Goal: Task Accomplishment & Management: Manage account settings

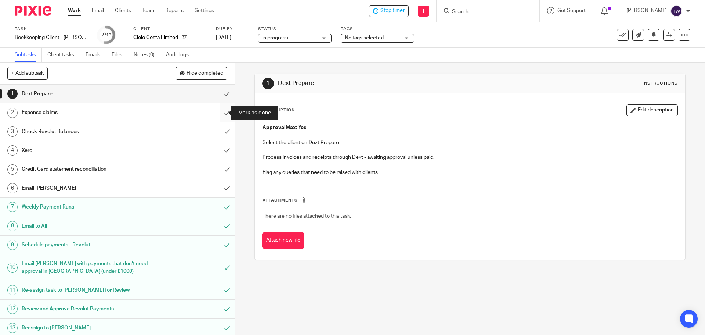
click at [221, 108] on input "submit" at bounding box center [117, 112] width 235 height 18
click at [219, 92] on input "submit" at bounding box center [117, 93] width 235 height 18
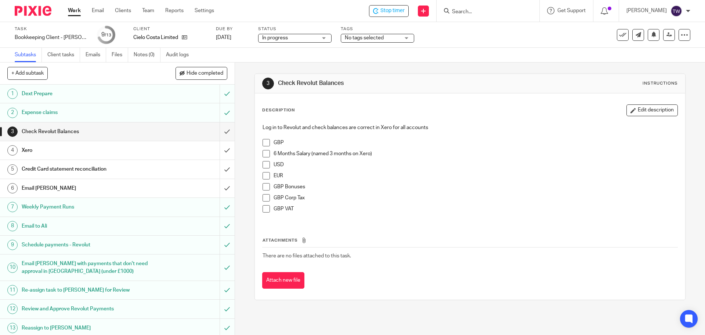
click at [172, 147] on div "Xero" at bounding box center [117, 150] width 191 height 11
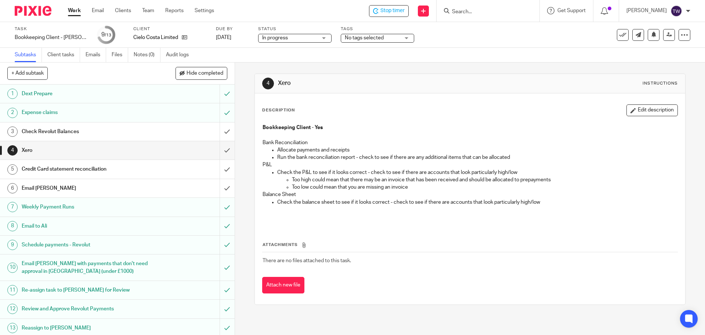
click at [163, 166] on div "Credit Card statement reconciliation" at bounding box center [117, 168] width 191 height 11
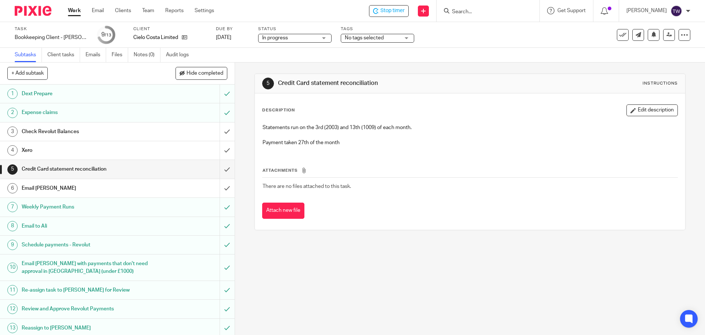
click at [149, 192] on div "Email [PERSON_NAME]" at bounding box center [117, 188] width 191 height 11
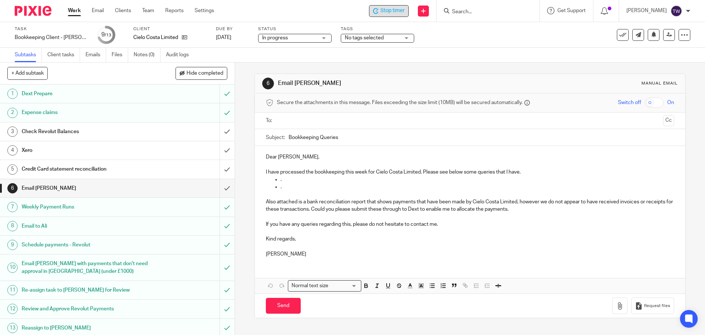
click at [394, 11] on span "Stop timer" at bounding box center [393, 11] width 24 height 8
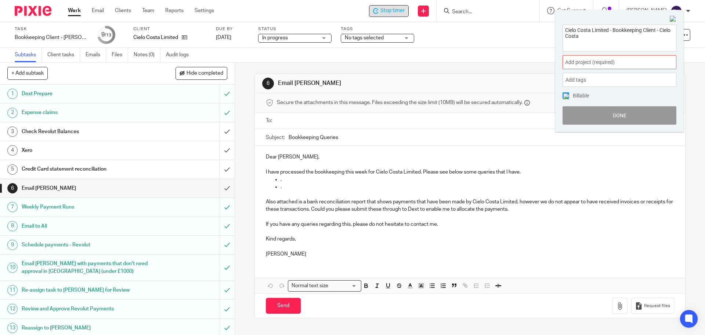
click at [606, 65] on span "Add project (required) :" at bounding box center [611, 62] width 93 height 8
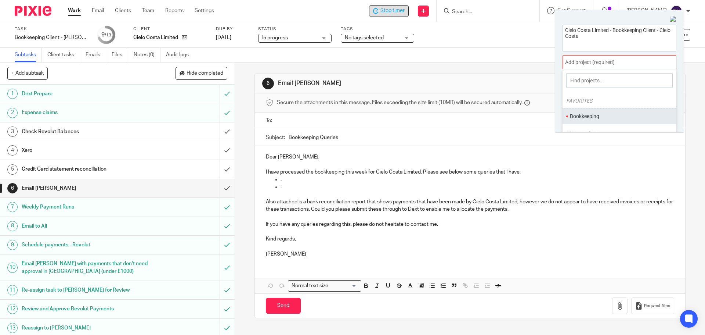
click at [598, 115] on li "Bookkeeping" at bounding box center [618, 116] width 96 height 8
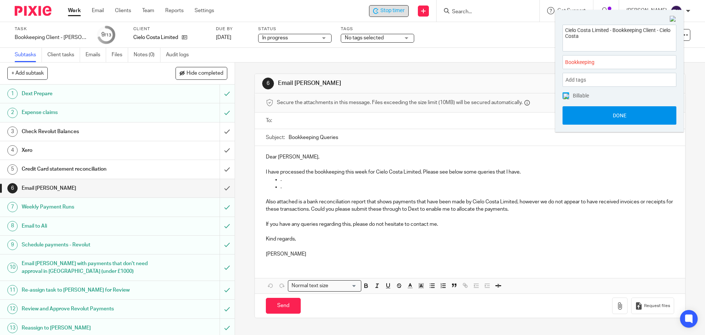
click at [592, 114] on button "Done" at bounding box center [620, 115] width 114 height 18
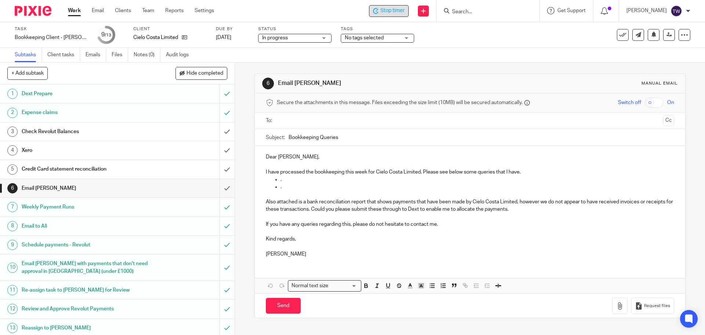
click at [405, 12] on span "Stop timer" at bounding box center [393, 11] width 24 height 8
click at [76, 11] on link "Work" at bounding box center [74, 10] width 13 height 7
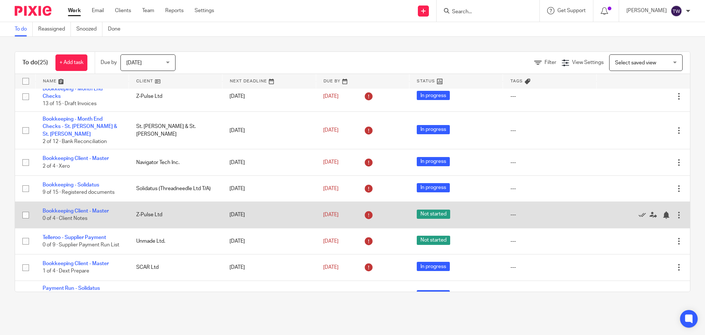
scroll to position [73, 0]
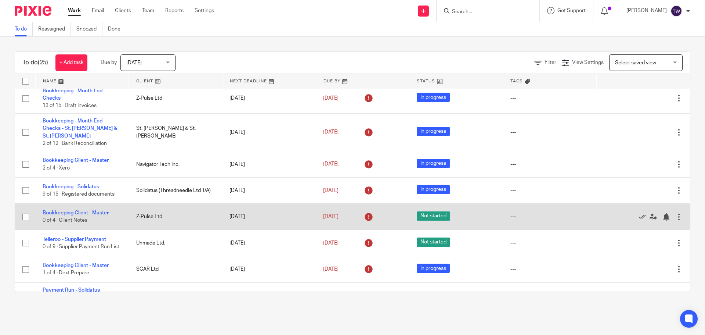
click at [88, 210] on link "Bookkeeping Client - Master" at bounding box center [76, 212] width 66 height 5
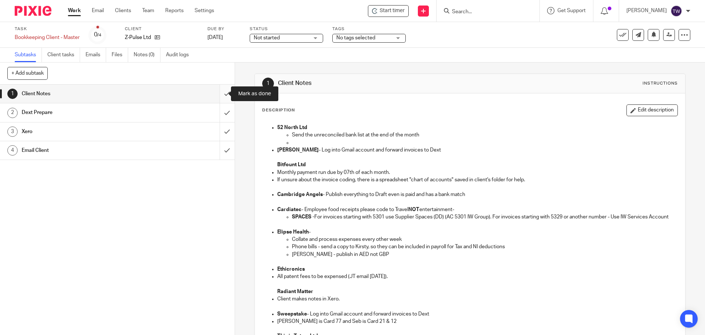
click at [215, 93] on input "submit" at bounding box center [117, 93] width 235 height 18
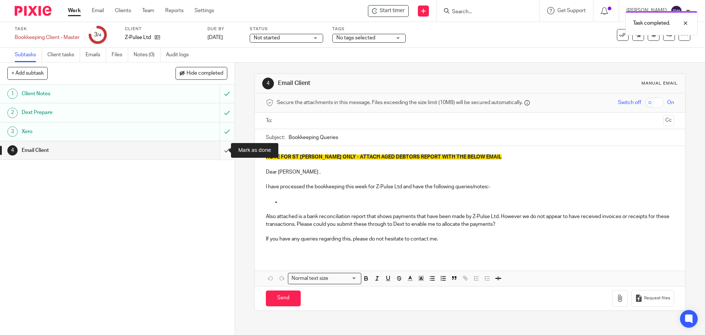
click at [223, 147] on input "submit" at bounding box center [117, 150] width 235 height 18
